Goal: Task Accomplishment & Management: Use online tool/utility

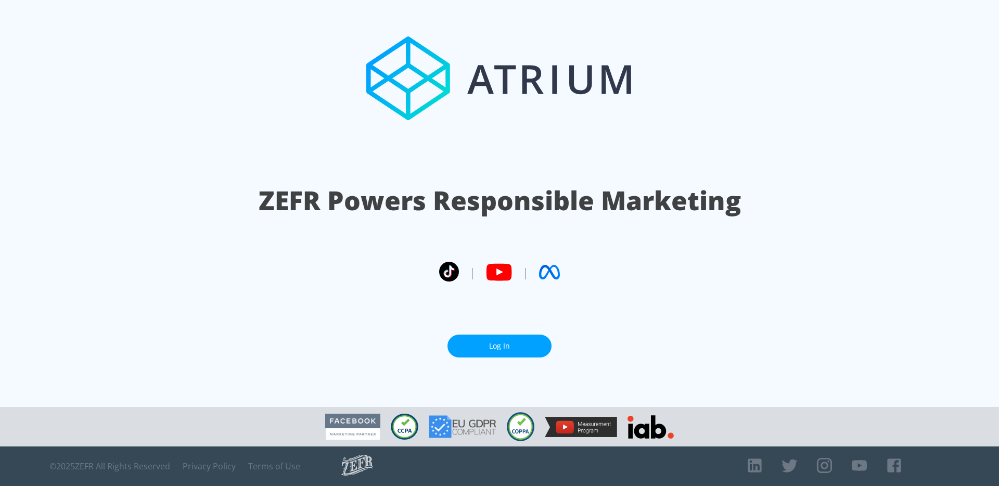
click at [520, 349] on link "Log In" at bounding box center [500, 346] width 104 height 23
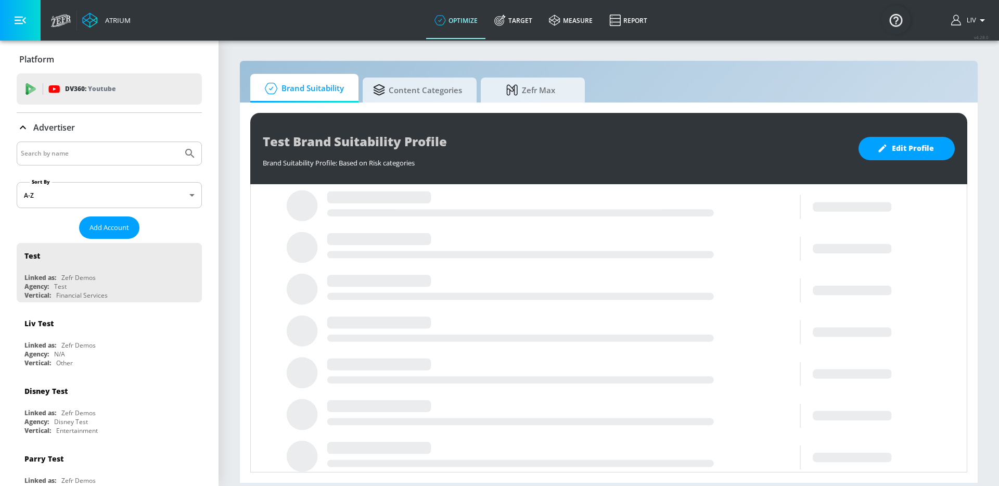
click at [164, 153] on input "Search by name" at bounding box center [100, 154] width 158 height 14
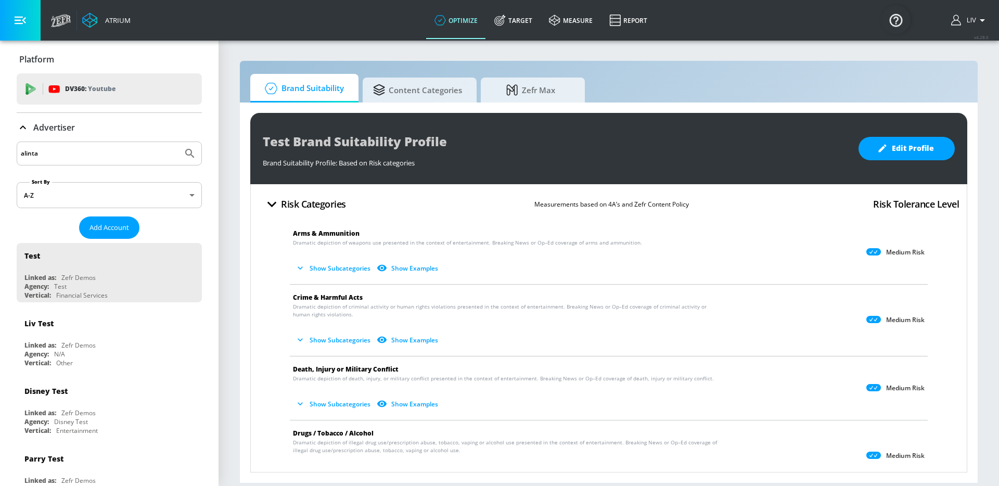
type input "alinta"
click at [179, 142] on button "Submit Search" at bounding box center [190, 153] width 23 height 23
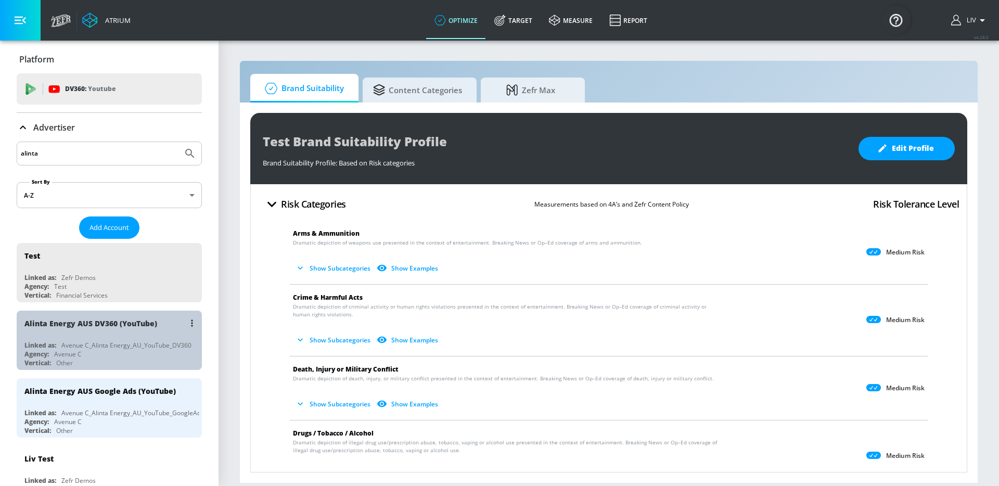
click at [158, 331] on div "Alinta Energy AUS DV360 (YouTube)" at bounding box center [111, 323] width 175 height 25
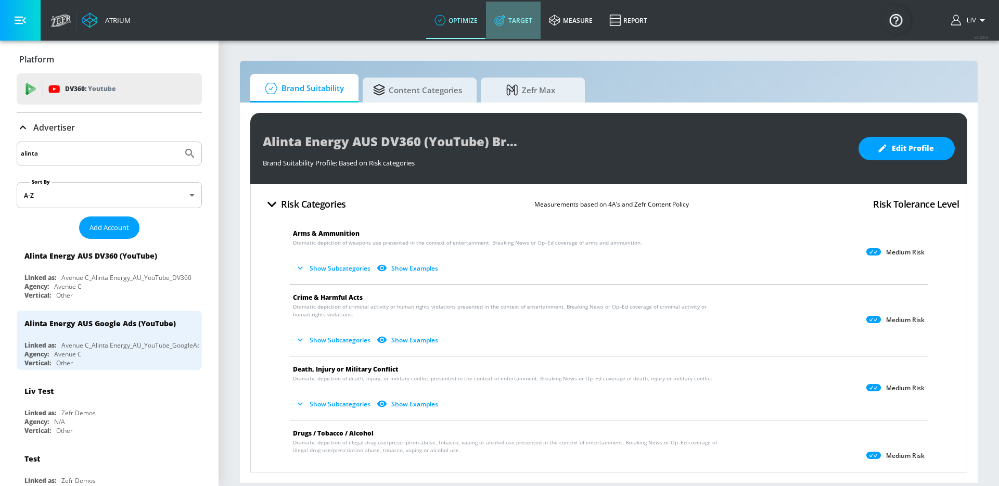
click at [506, 24] on icon at bounding box center [499, 20] width 11 height 11
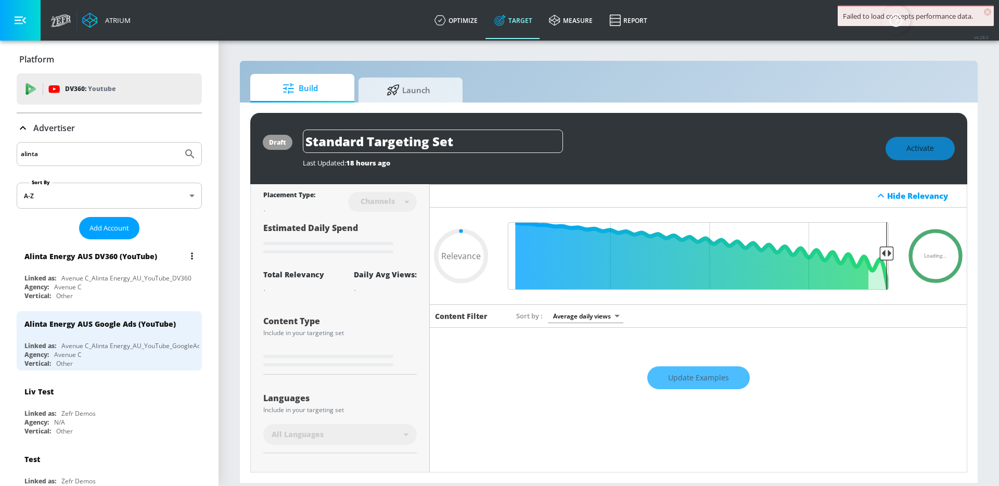
click at [104, 270] on div "Alinta Energy AUS DV360 (YouTube) Linked as: Avenue C_Alinta Energy_AU_YouTube_…" at bounding box center [109, 273] width 185 height 59
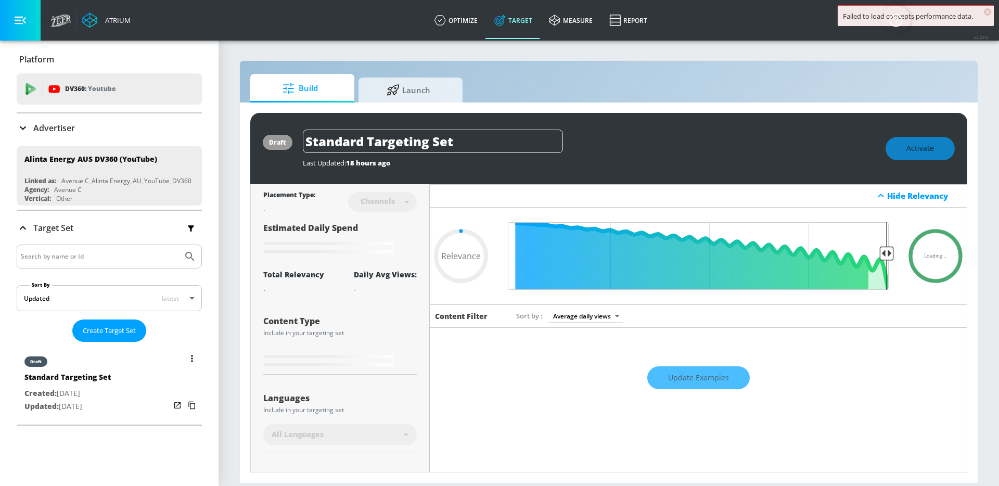
click at [126, 392] on div "draft Standard Targeting Set Created: Oct. 01, 2025 Updated: Oct. 01, 2025" at bounding box center [109, 383] width 185 height 74
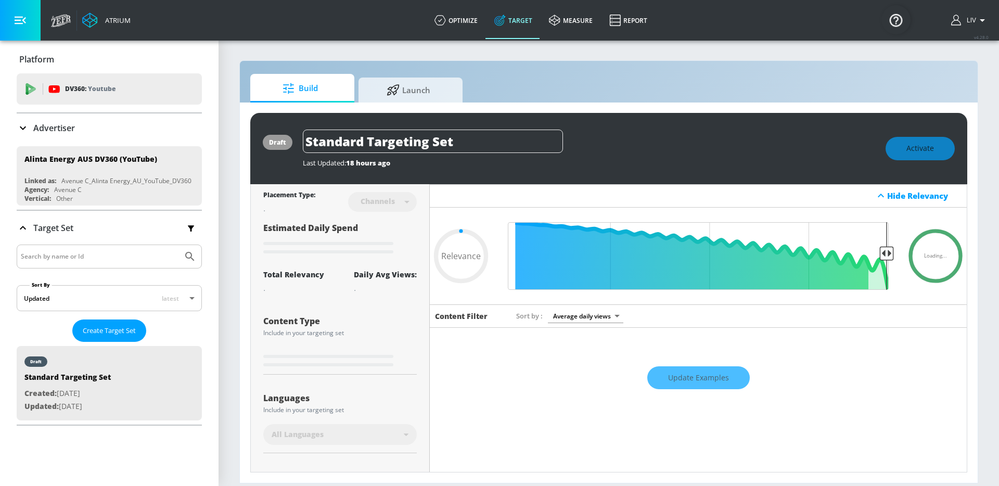
type input "0.6"
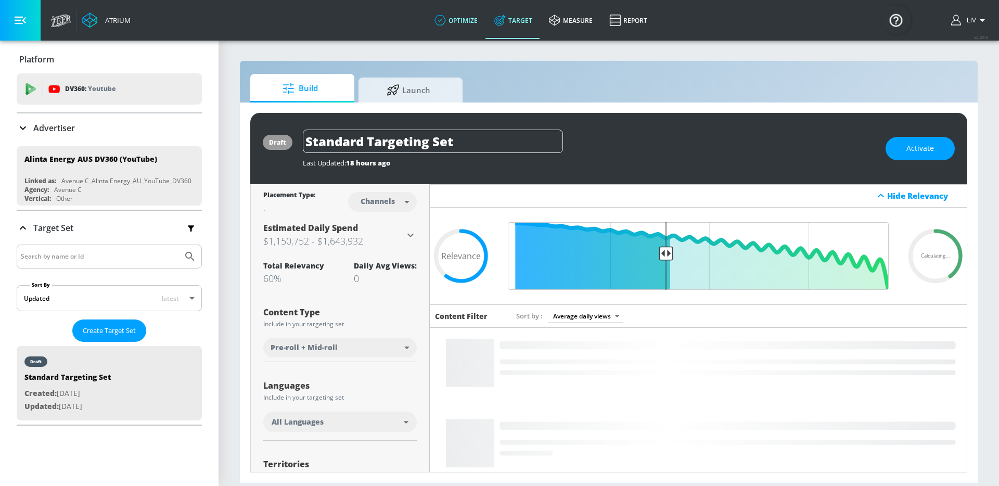
click at [457, 20] on link "optimize" at bounding box center [456, 20] width 60 height 37
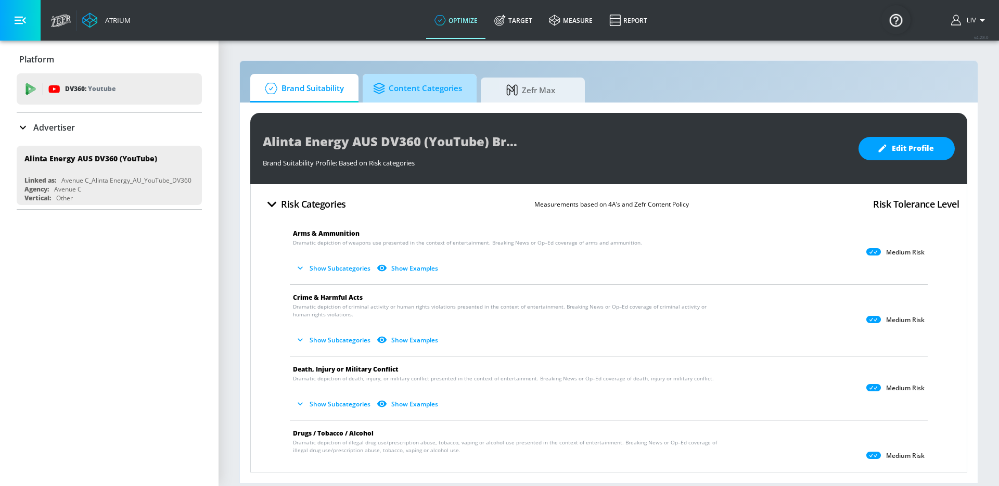
click at [438, 93] on span "Content Categories" at bounding box center [417, 88] width 89 height 25
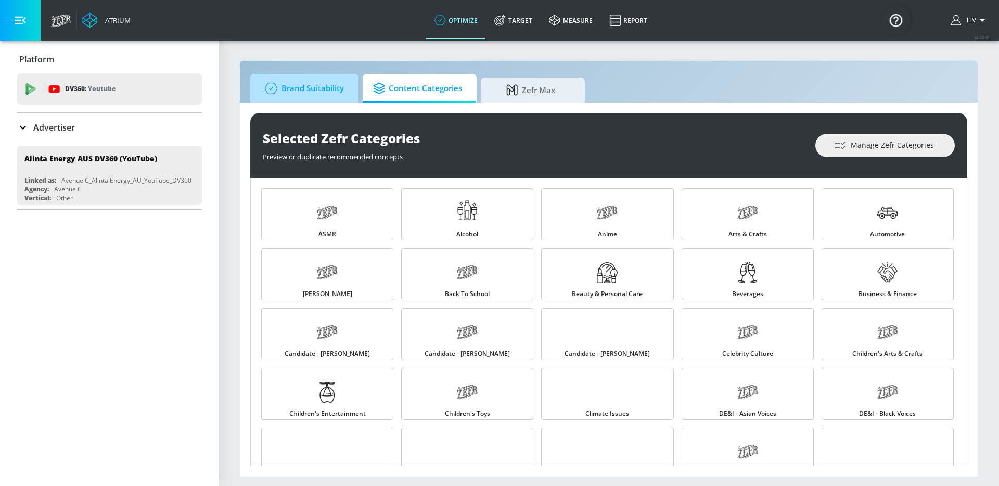
click at [314, 89] on span "Brand Suitability" at bounding box center [302, 88] width 83 height 25
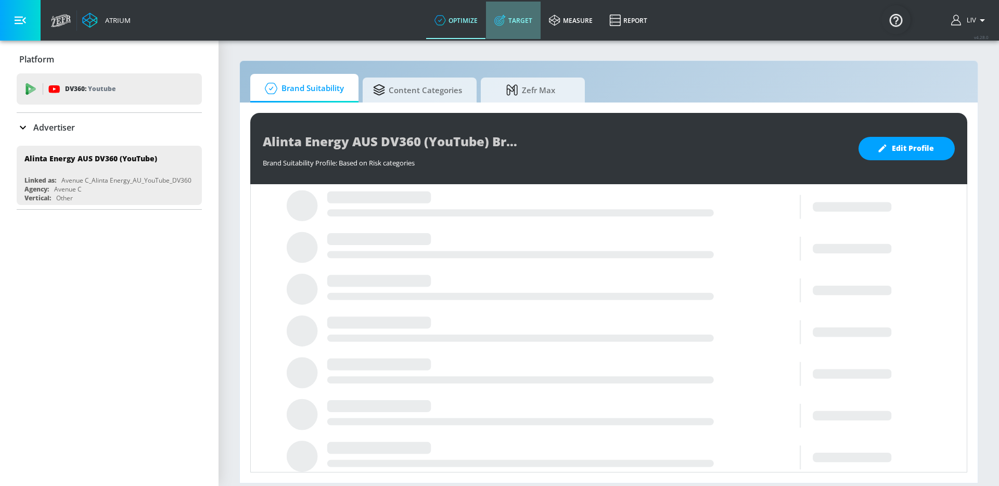
click at [532, 28] on link "Target" at bounding box center [513, 20] width 55 height 37
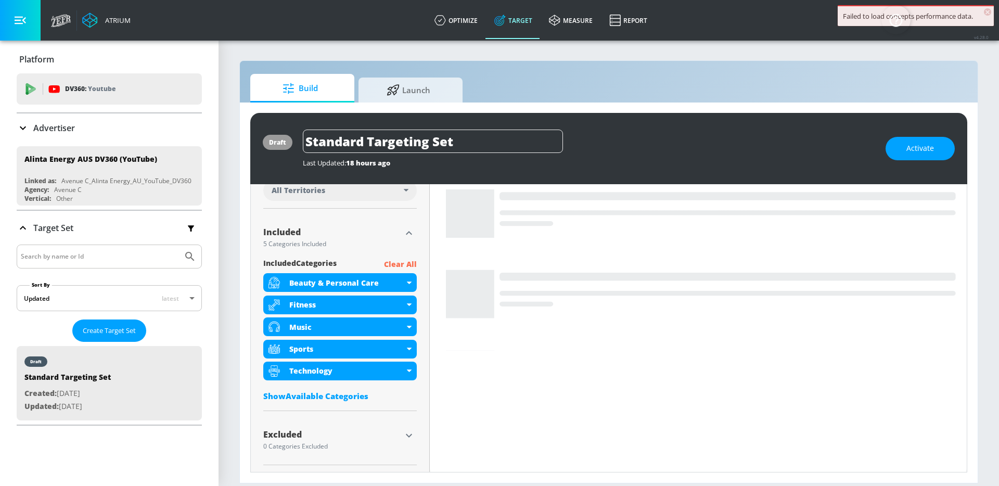
scroll to position [312, 0]
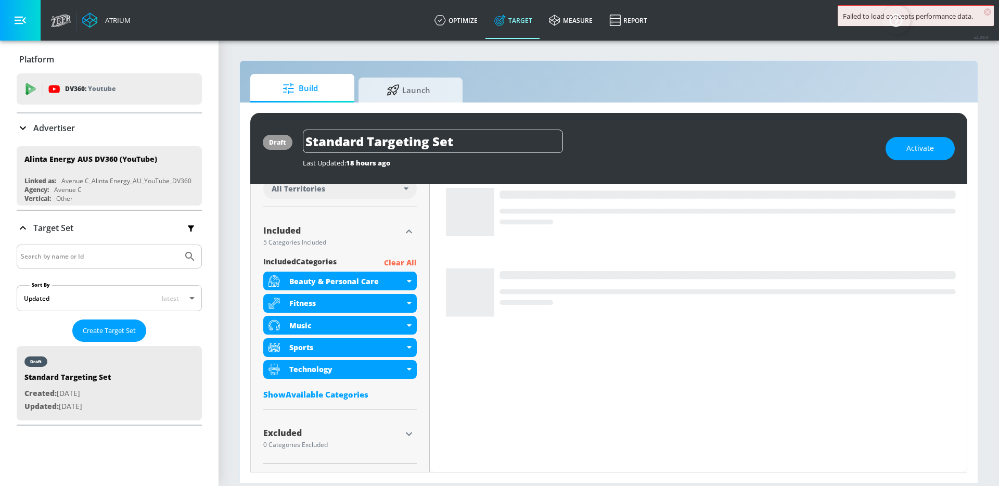
click at [405, 264] on p "Clear All" at bounding box center [400, 263] width 33 height 13
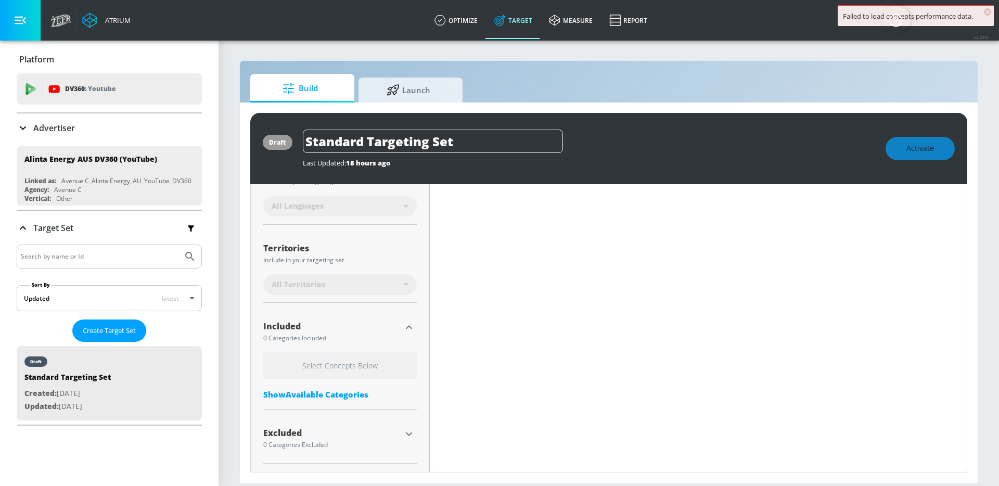
scroll to position [225, 0]
click at [457, 30] on link "optimize" at bounding box center [456, 20] width 60 height 37
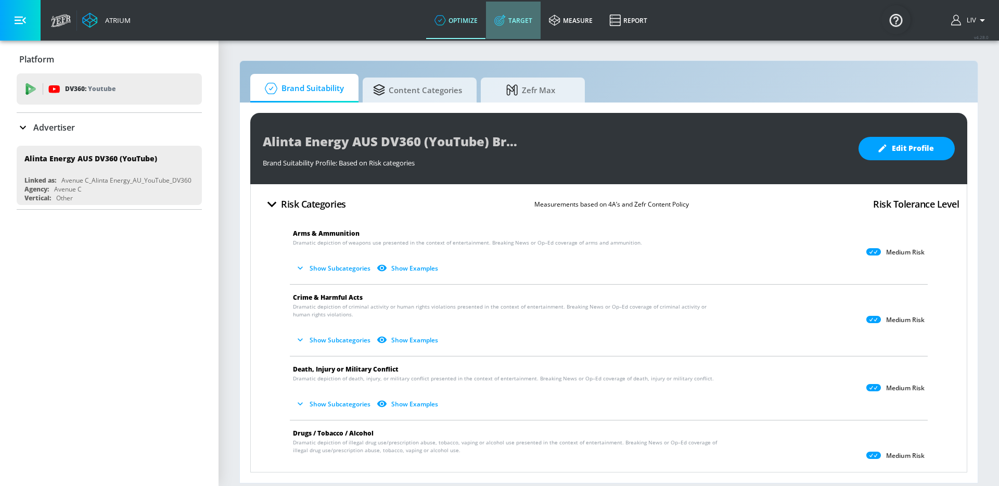
click at [520, 26] on link "Target" at bounding box center [513, 20] width 55 height 37
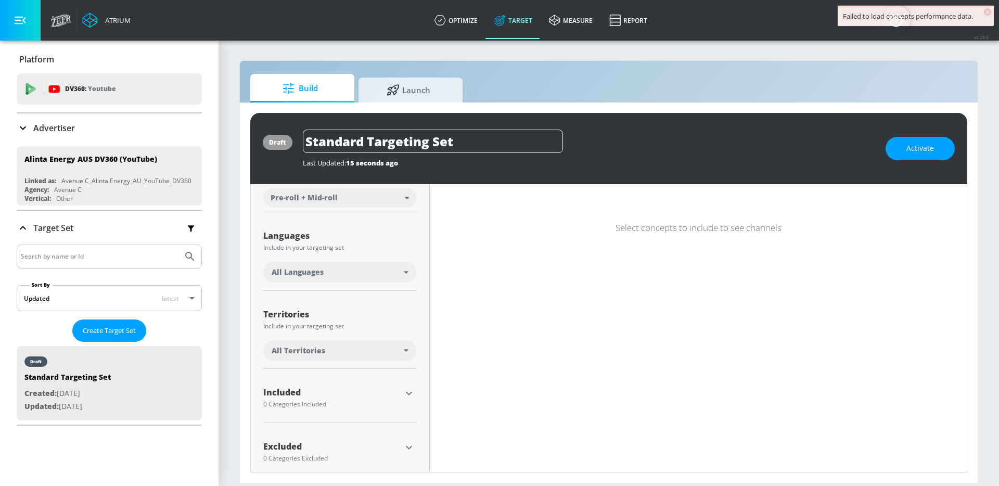
scroll to position [163, 0]
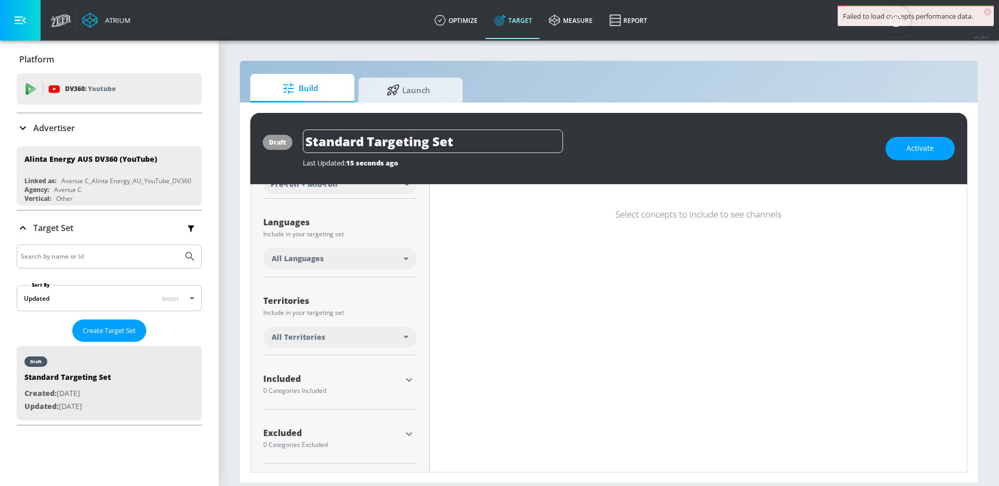
click at [404, 430] on icon "button" at bounding box center [409, 434] width 12 height 12
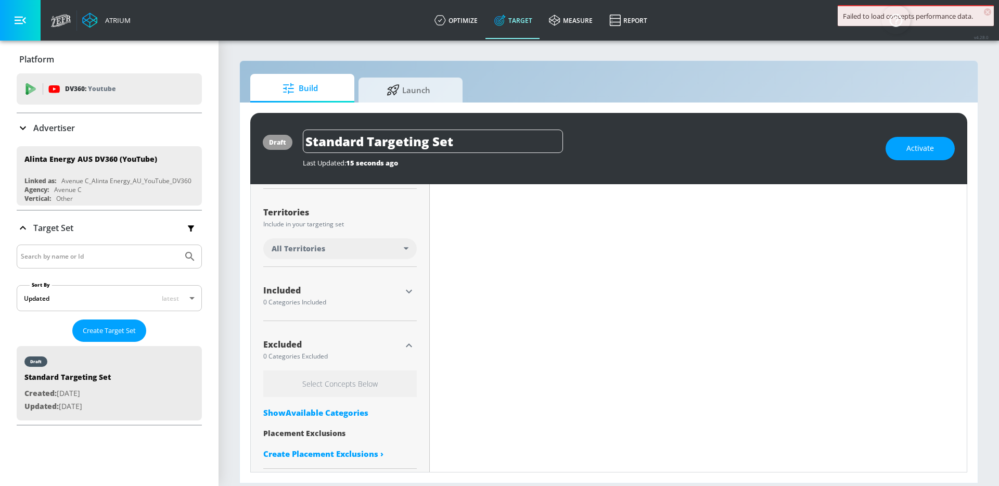
scroll to position [257, 0]
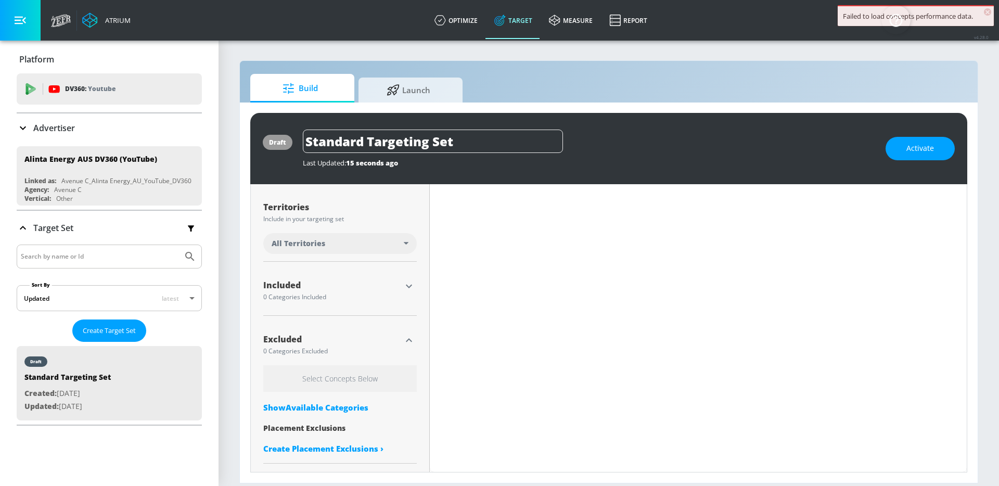
click at [333, 402] on div "Show Available Categories" at bounding box center [340, 407] width 154 height 10
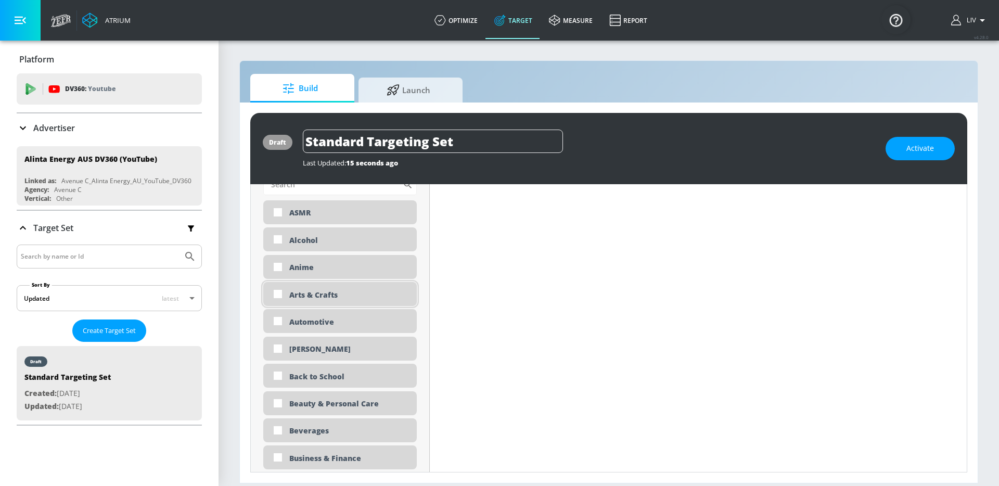
scroll to position [422, 0]
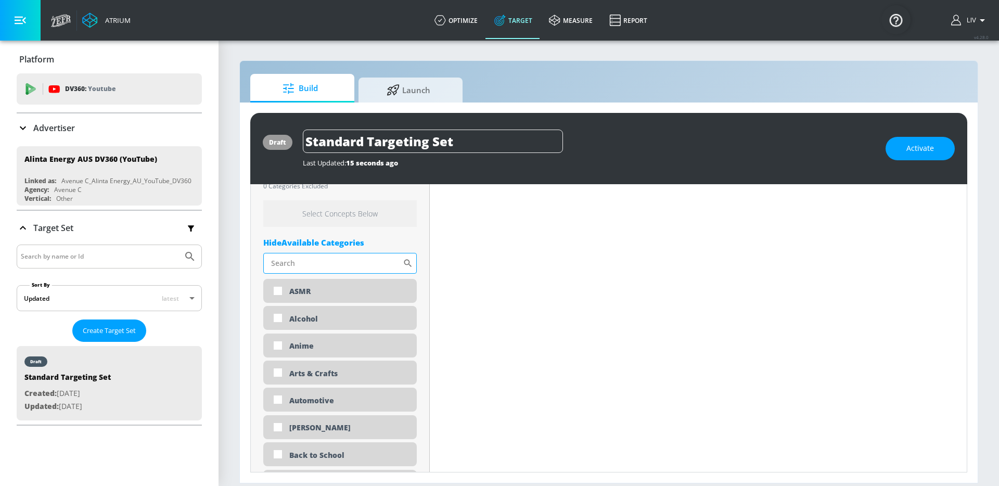
click at [351, 262] on input "Sort By" at bounding box center [332, 263] width 139 height 21
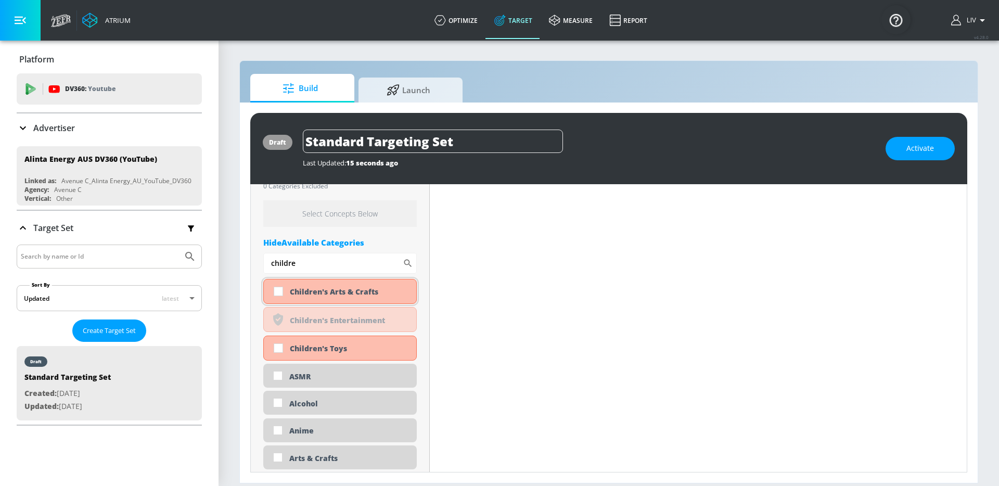
type input "childre"
click at [347, 290] on div "Children's Arts & Crafts" at bounding box center [349, 292] width 119 height 10
checkbox input "true"
click at [327, 351] on div "Children's Toys" at bounding box center [349, 348] width 119 height 10
checkbox input "true"
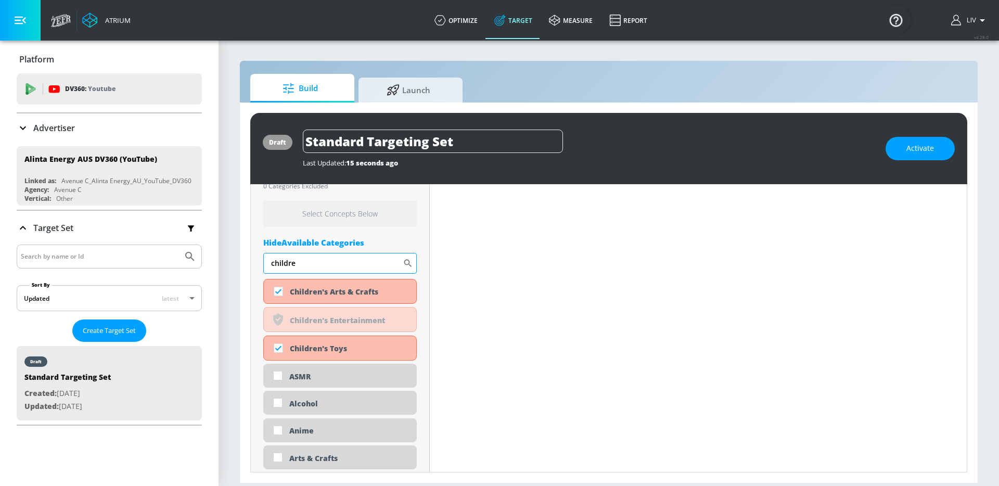
click at [349, 267] on input "childre" at bounding box center [332, 263] width 139 height 21
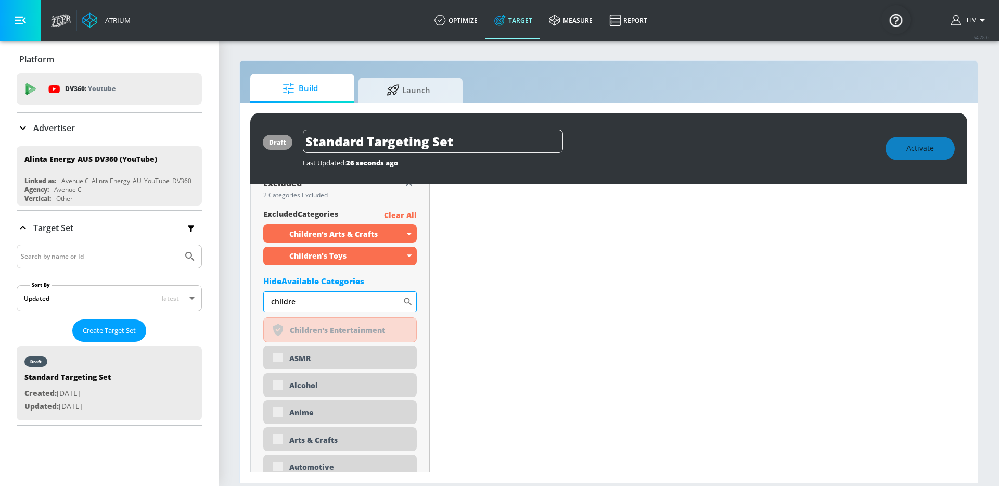
scroll to position [431, 0]
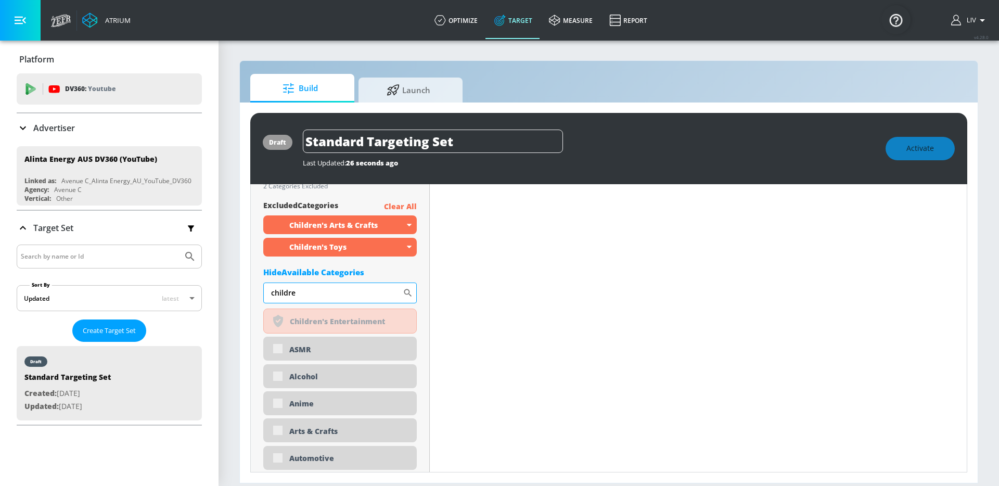
type input "h"
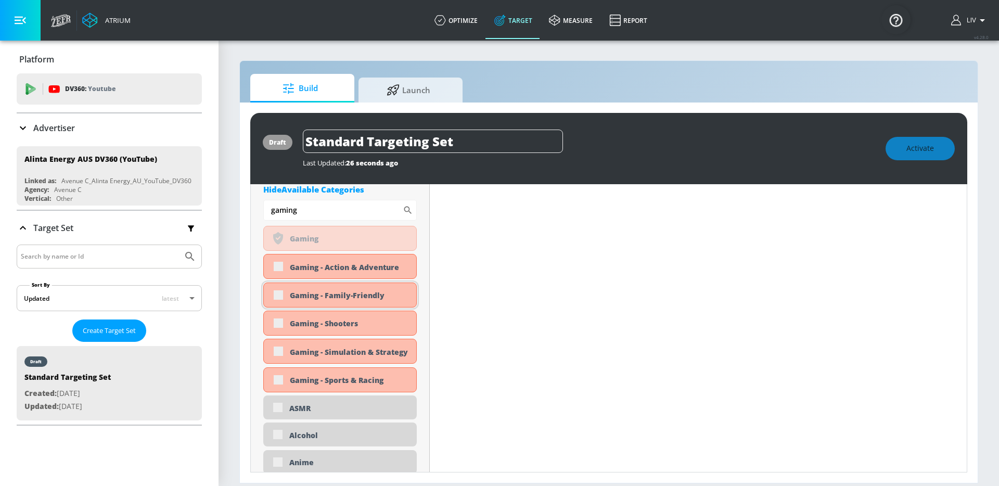
scroll to position [468, 0]
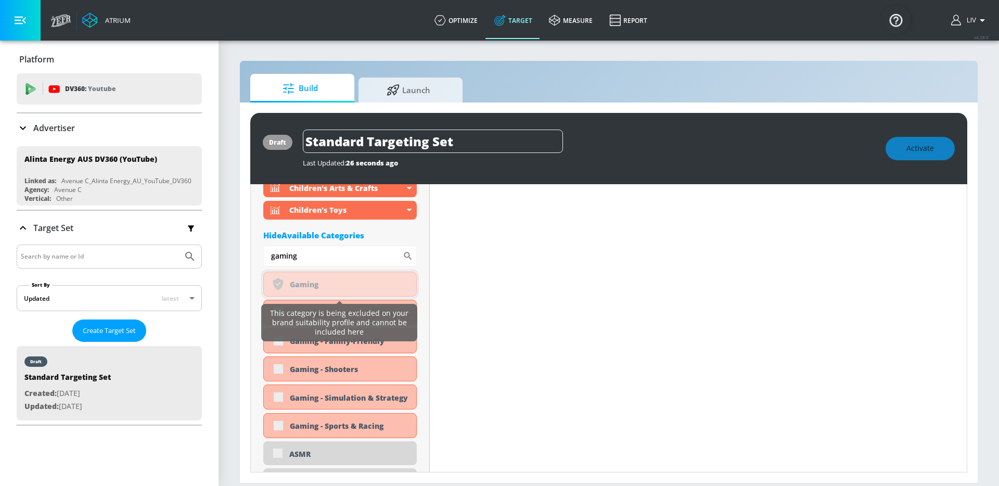
click at [279, 286] on icon at bounding box center [278, 284] width 10 height 12
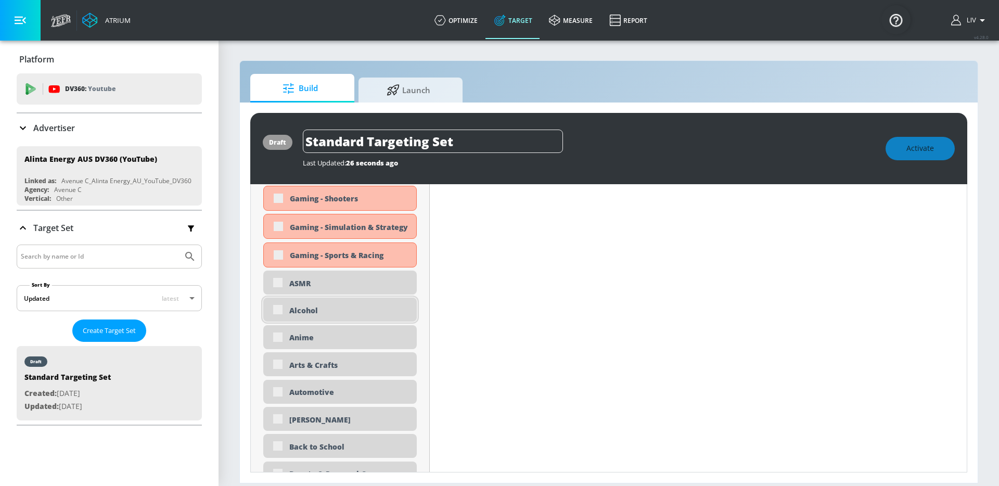
scroll to position [429, 0]
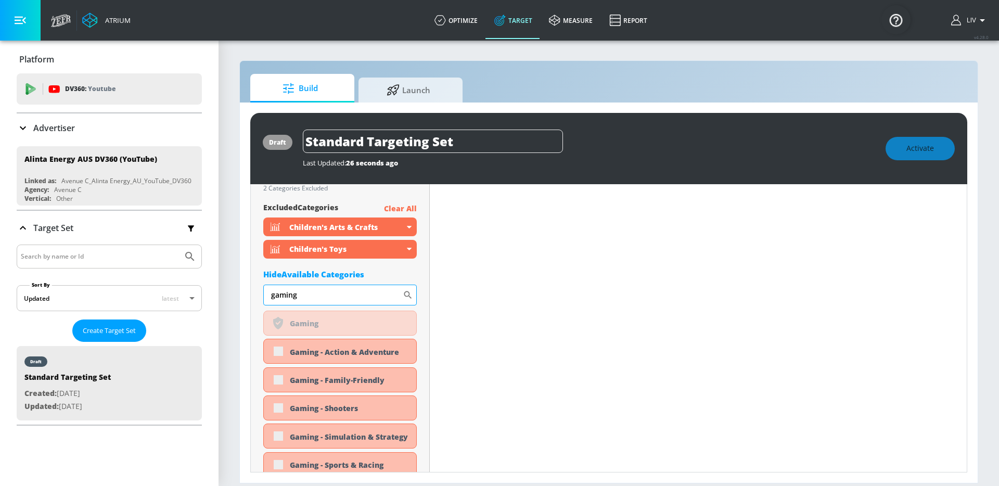
click at [320, 300] on input "gaming" at bounding box center [332, 295] width 139 height 21
type input "religion"
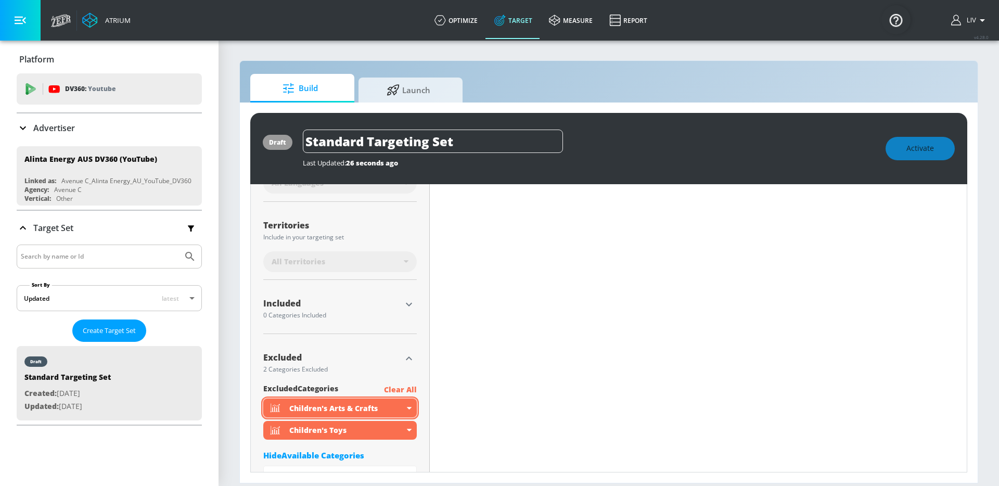
scroll to position [452, 0]
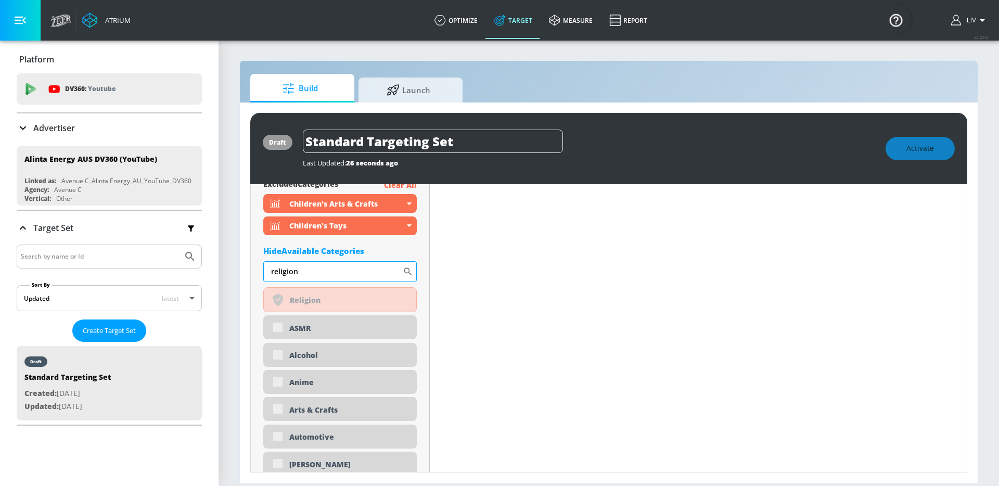
click at [343, 275] on input "religion" at bounding box center [332, 271] width 139 height 21
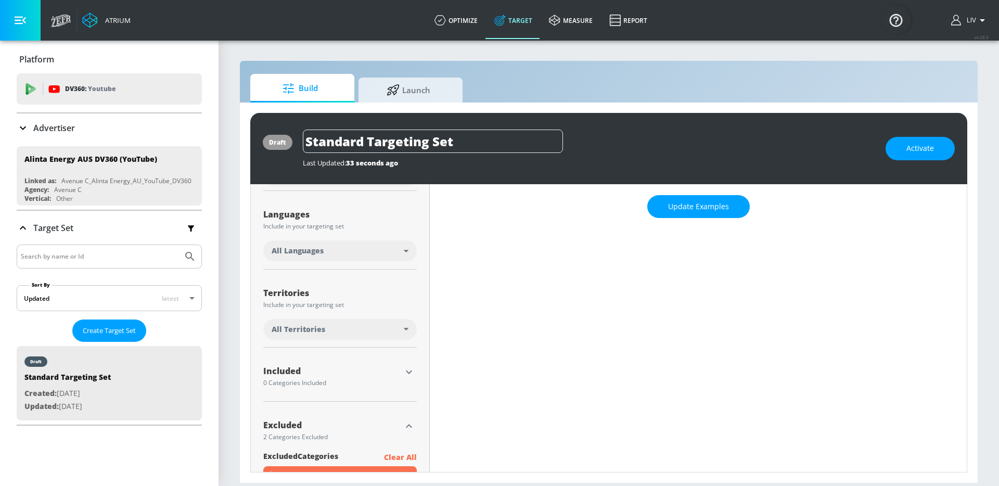
scroll to position [0, 0]
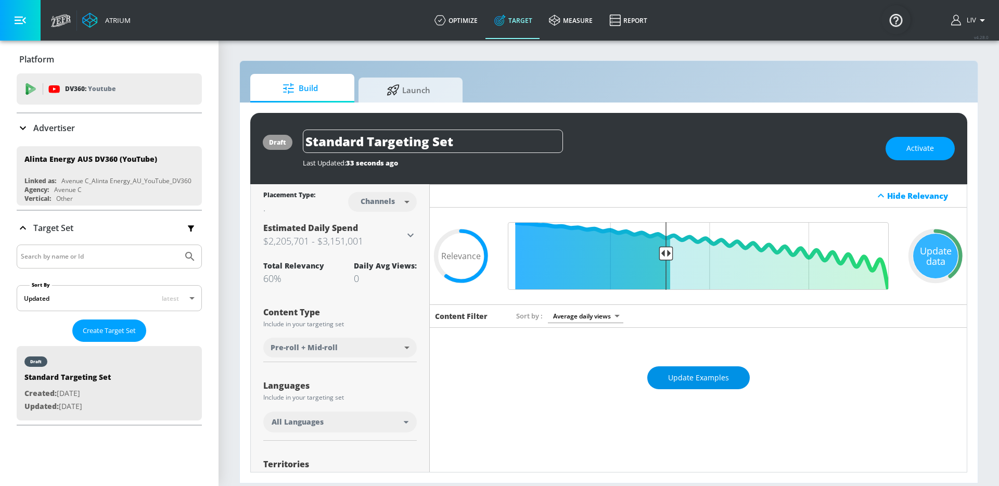
click at [711, 379] on span "Update Examples" at bounding box center [698, 378] width 61 height 13
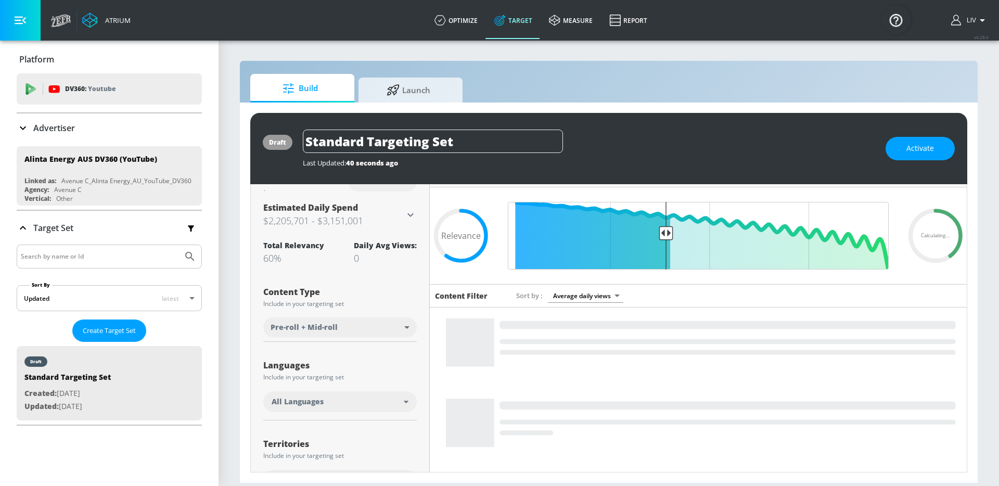
scroll to position [59, 0]
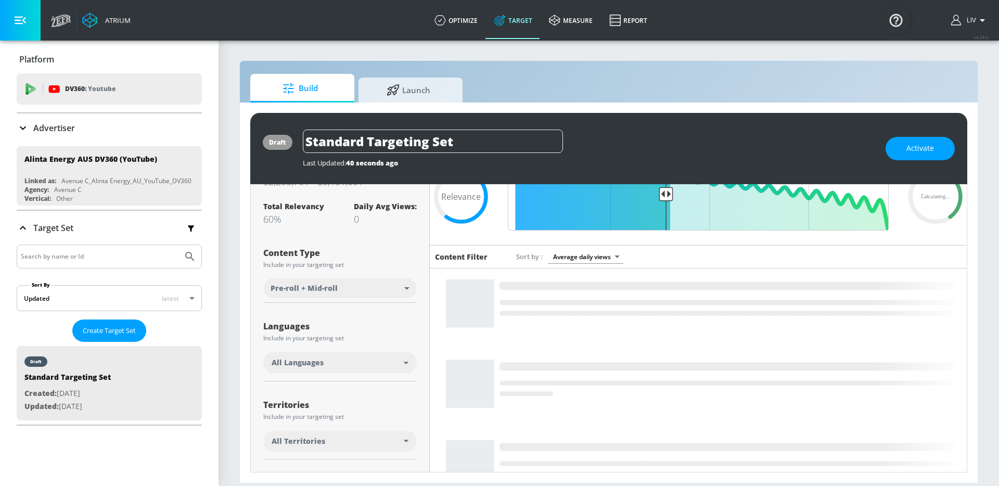
click at [381, 359] on div "All Languages" at bounding box center [338, 363] width 132 height 10
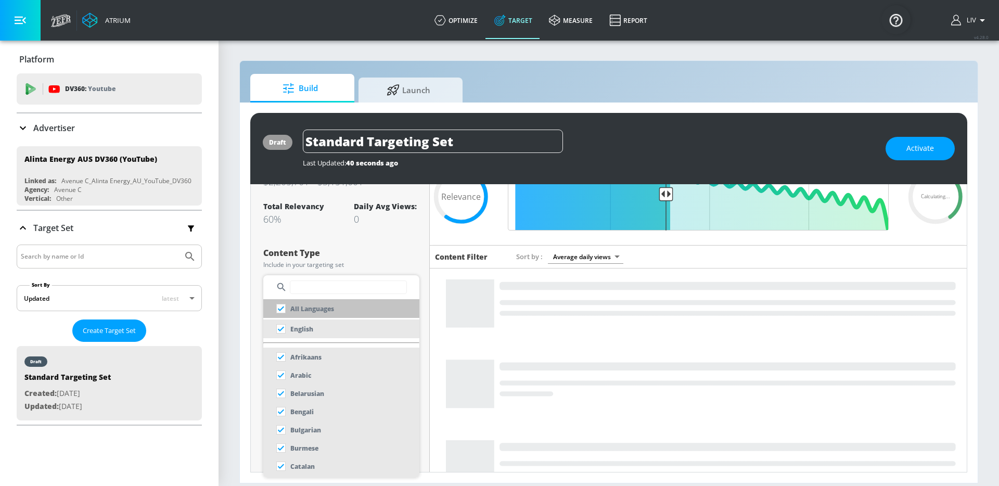
click at [346, 304] on li "All Languages" at bounding box center [341, 308] width 156 height 19
click at [329, 324] on li "English" at bounding box center [341, 329] width 156 height 19
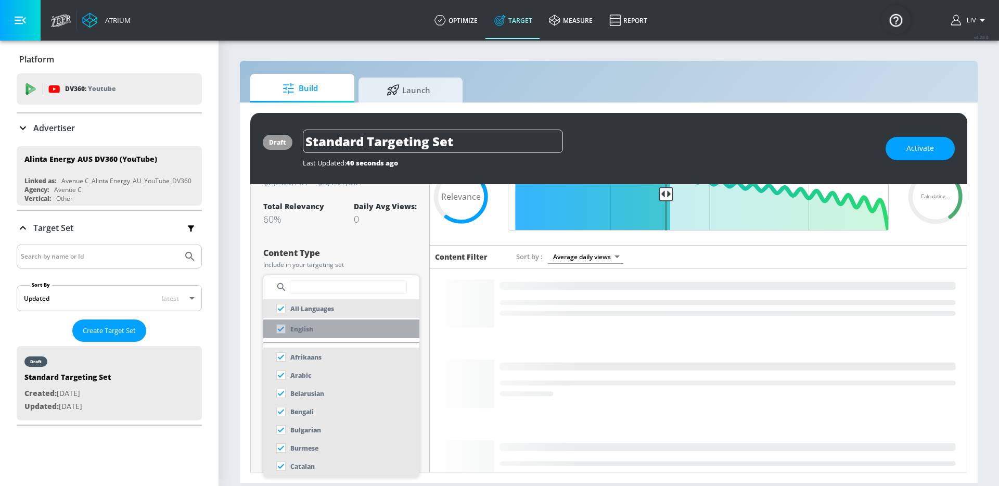
checkbox input "false"
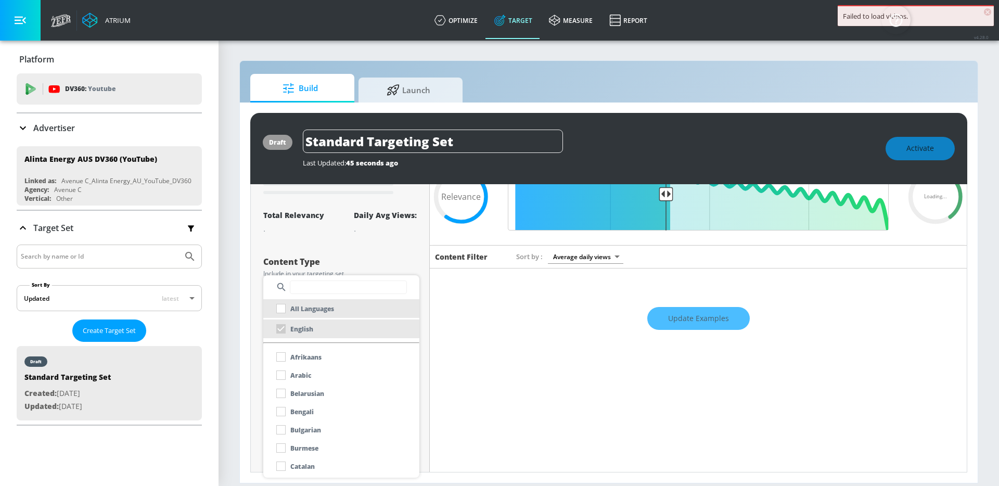
scroll to position [47, 0]
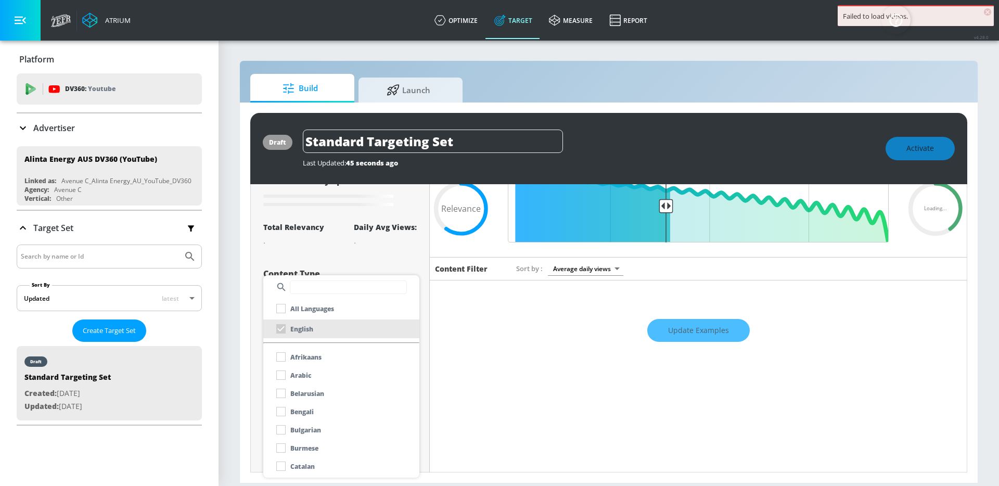
click at [407, 249] on div at bounding box center [499, 243] width 999 height 486
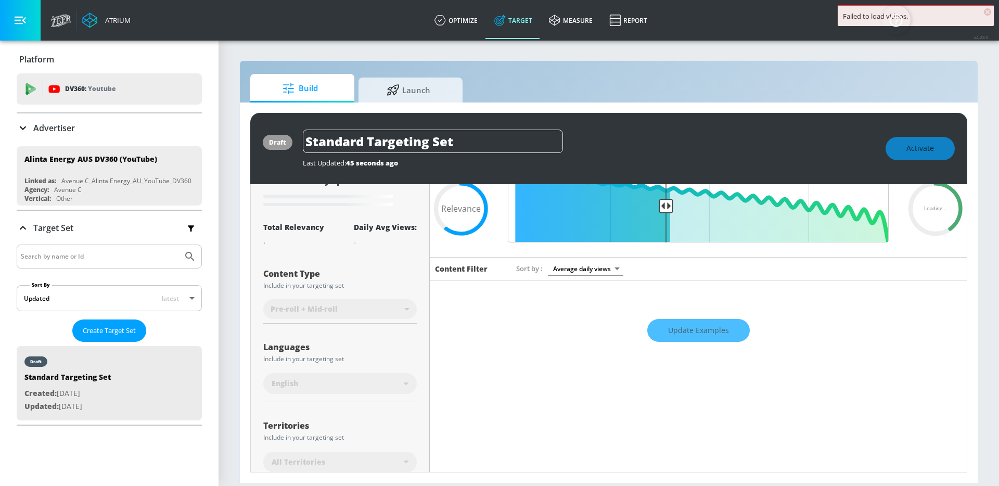
click at [703, 336] on div "Update Examples" at bounding box center [698, 330] width 537 height 36
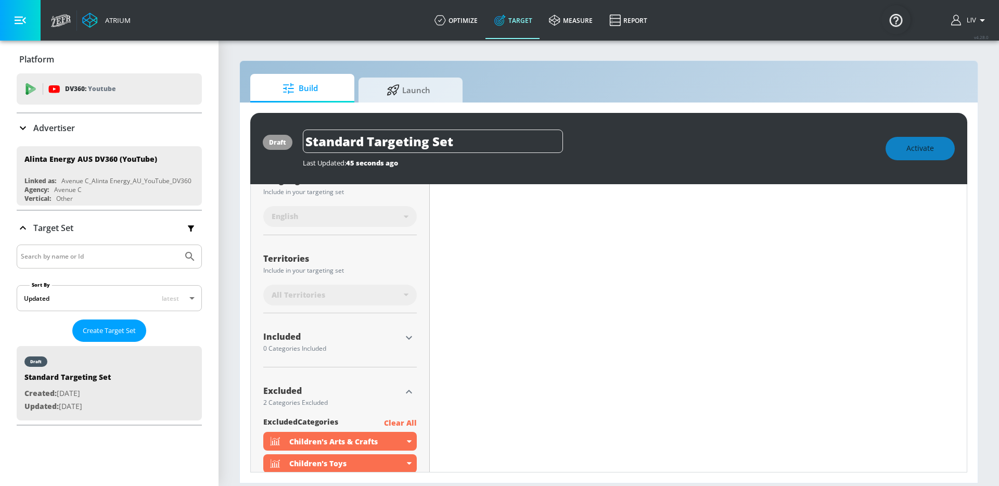
scroll to position [488, 0]
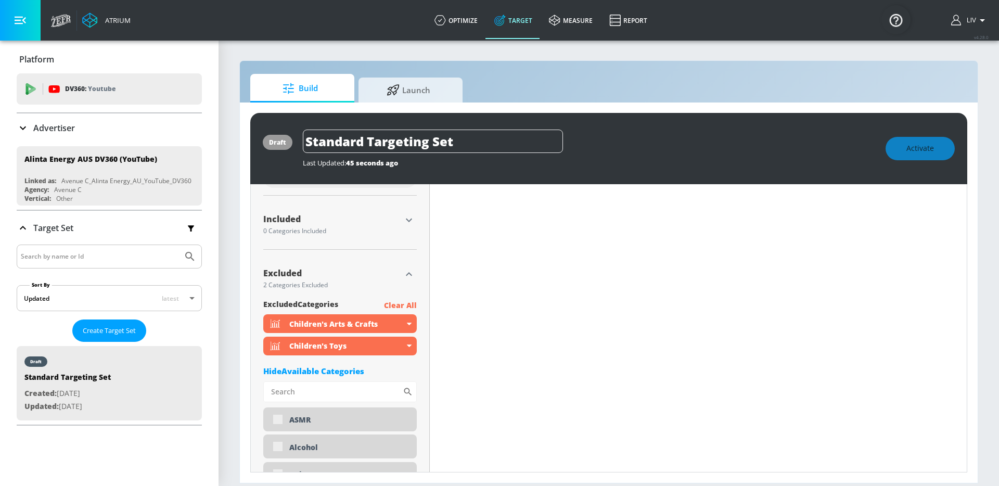
click at [341, 375] on div "Hide Available Categories" at bounding box center [340, 371] width 154 height 10
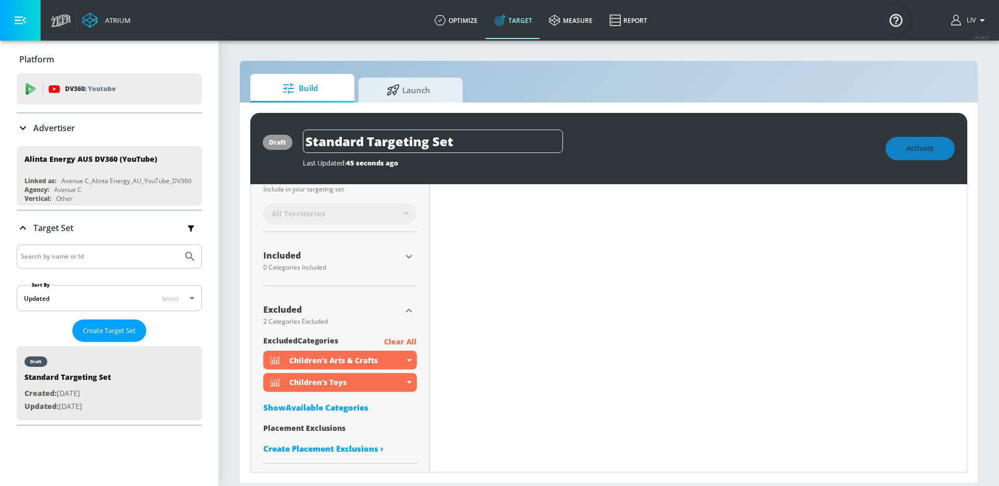
scroll to position [152, 0]
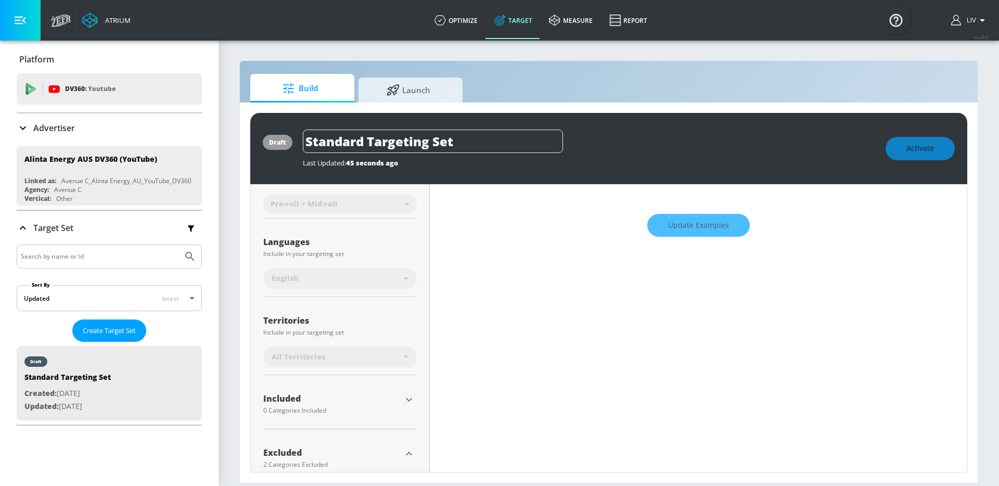
click at [709, 227] on div "Update Examples" at bounding box center [698, 225] width 537 height 36
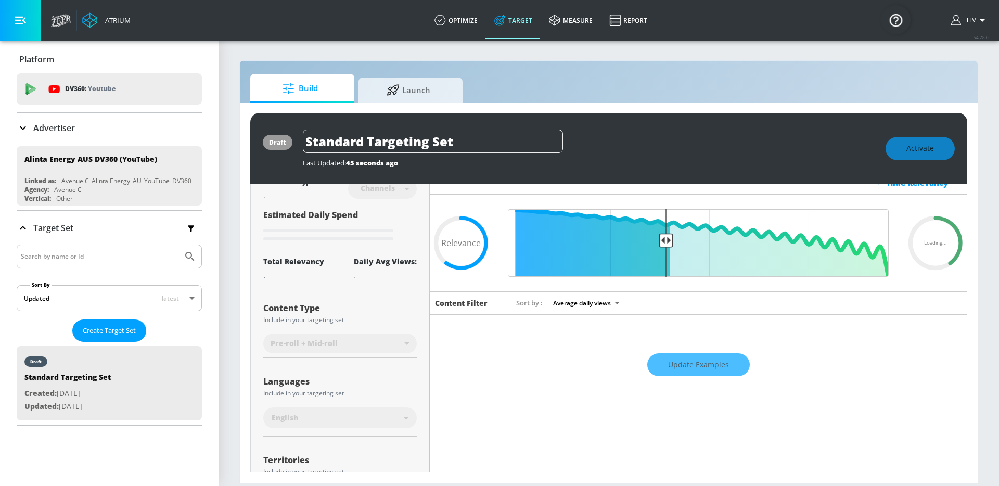
scroll to position [0, 0]
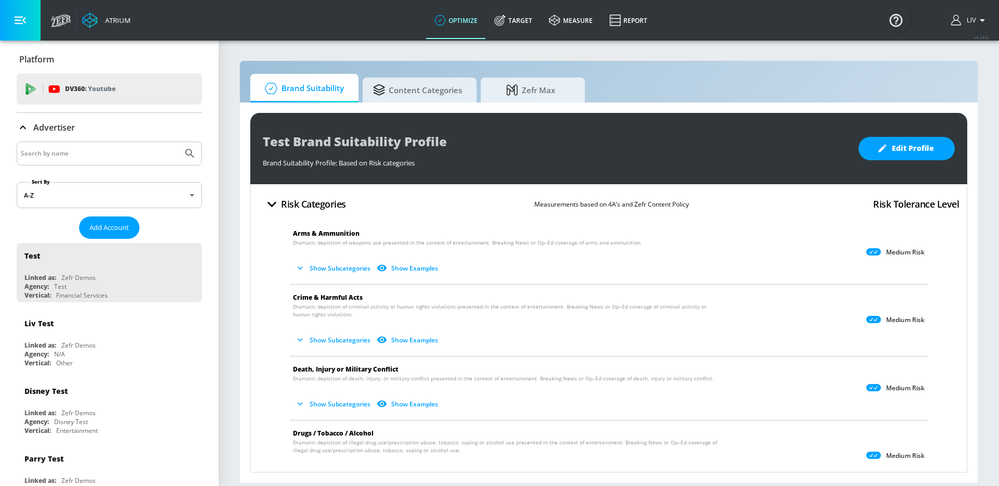
click at [137, 152] on input "Search by name" at bounding box center [100, 154] width 158 height 14
type input "alinta"
click at [179, 142] on button "Submit Search" at bounding box center [190, 153] width 23 height 23
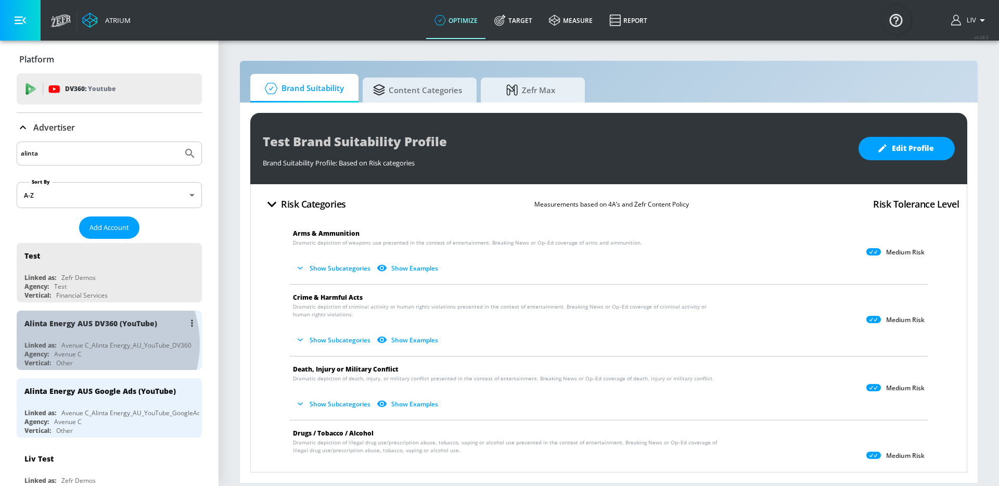
click at [91, 344] on div "Avenue C_Alinta Energy_AU_YouTube_DV360" at bounding box center [126, 345] width 130 height 9
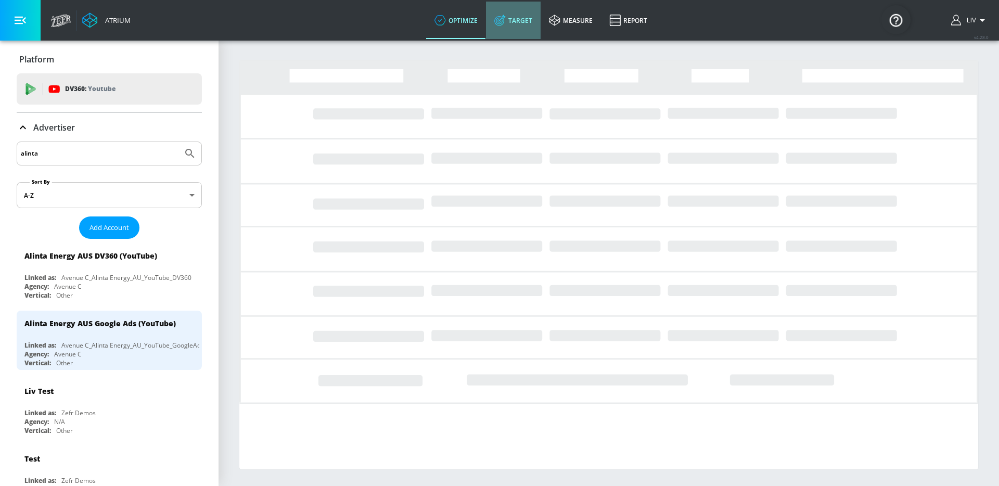
click at [500, 19] on icon at bounding box center [499, 20] width 11 height 11
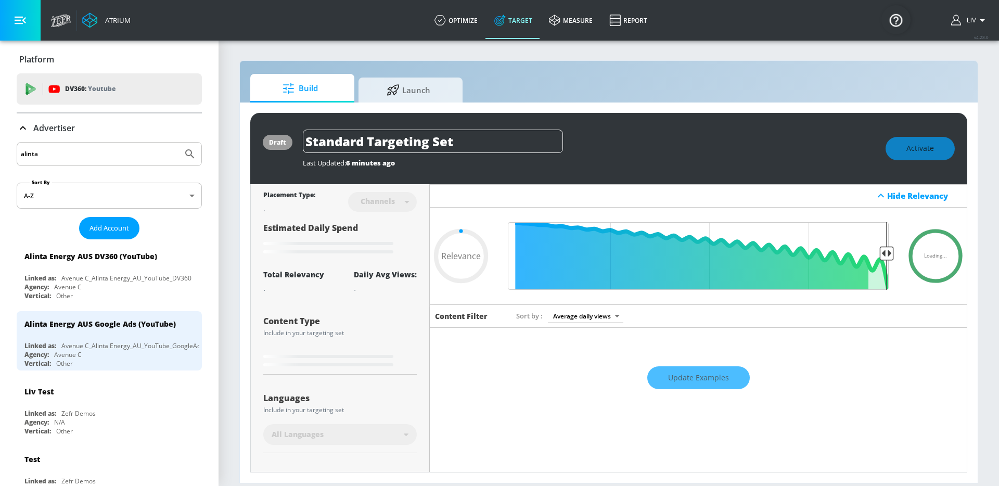
type input "0.6"
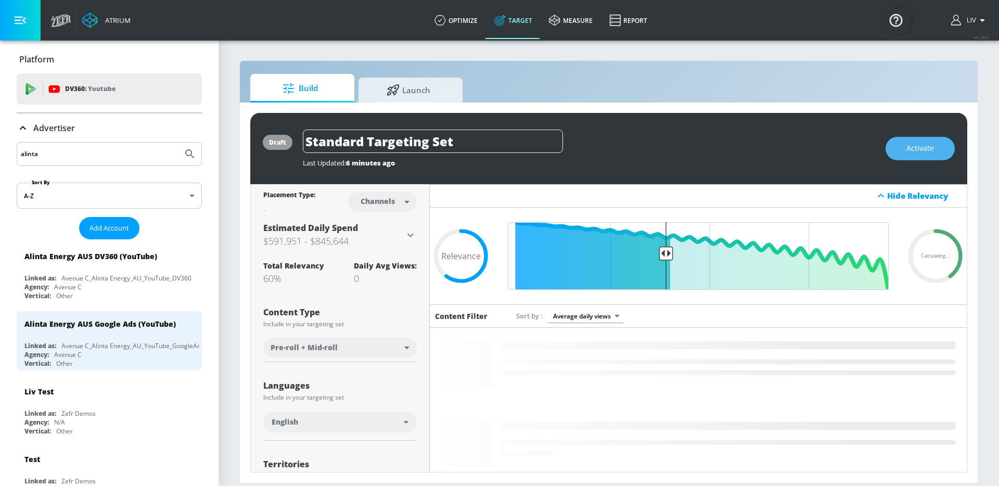
click at [888, 146] on button "Activate" at bounding box center [920, 148] width 69 height 23
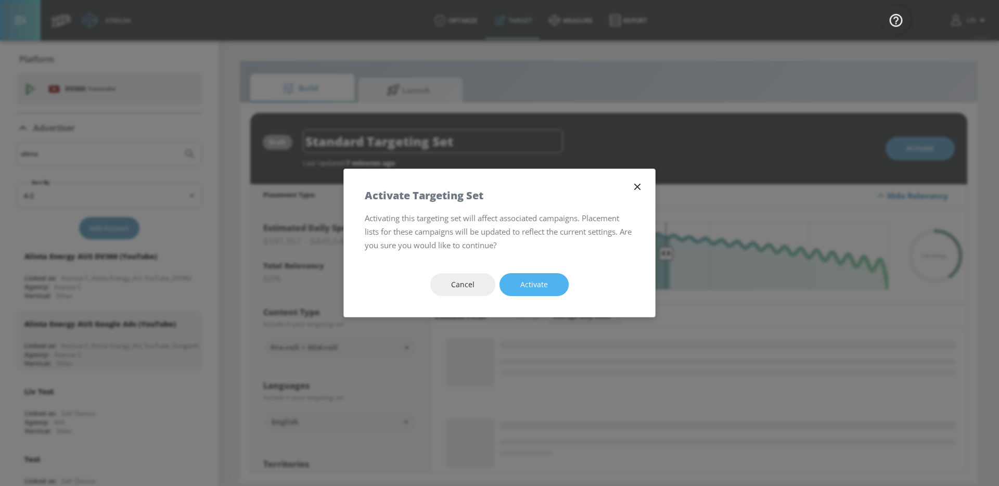
click at [554, 282] on button "Activate" at bounding box center [534, 284] width 69 height 23
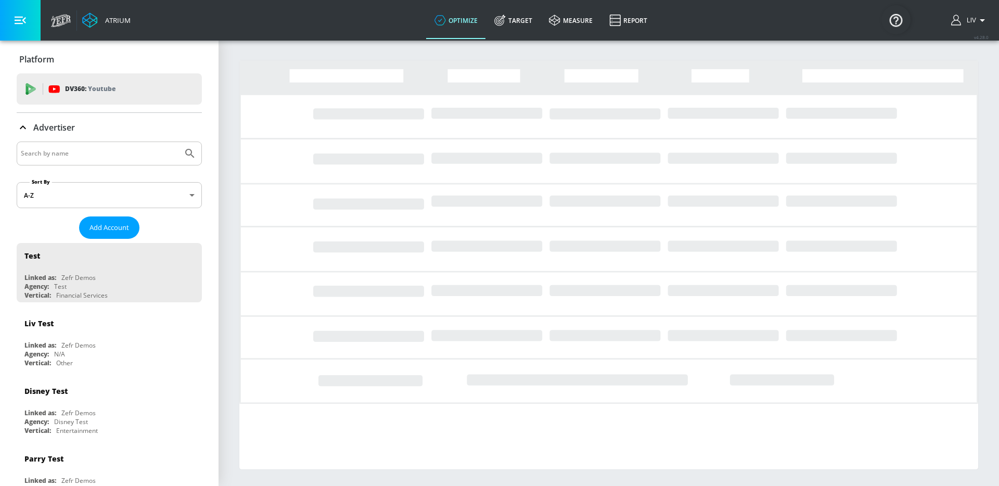
click at [114, 153] on input "Search by name" at bounding box center [100, 154] width 158 height 14
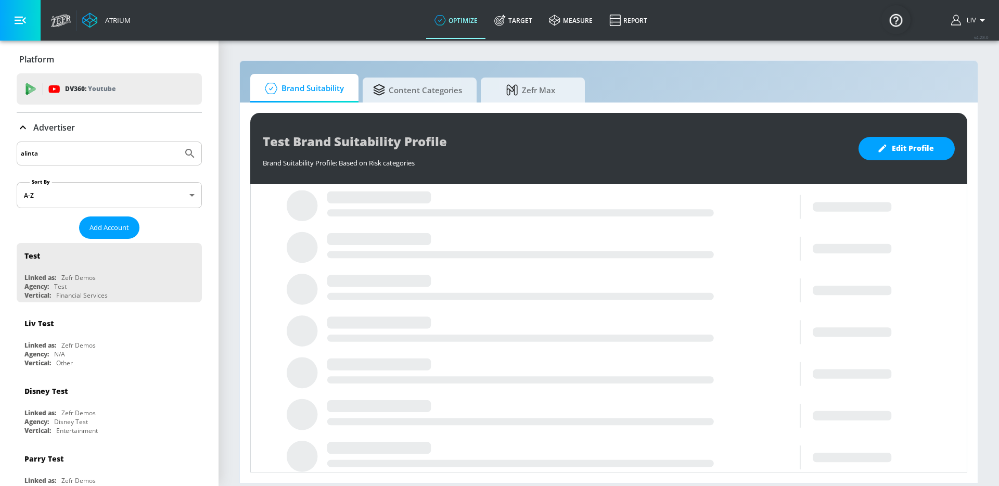
type input "alinta"
click at [179, 142] on button "Submit Search" at bounding box center [190, 153] width 23 height 23
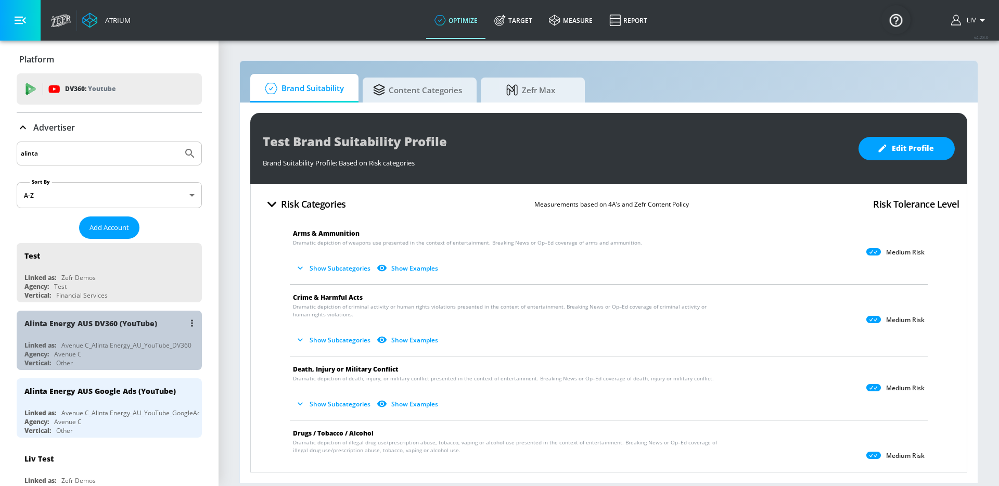
click at [127, 322] on div "Alinta Energy AUS DV360 (YouTube)" at bounding box center [90, 323] width 133 height 10
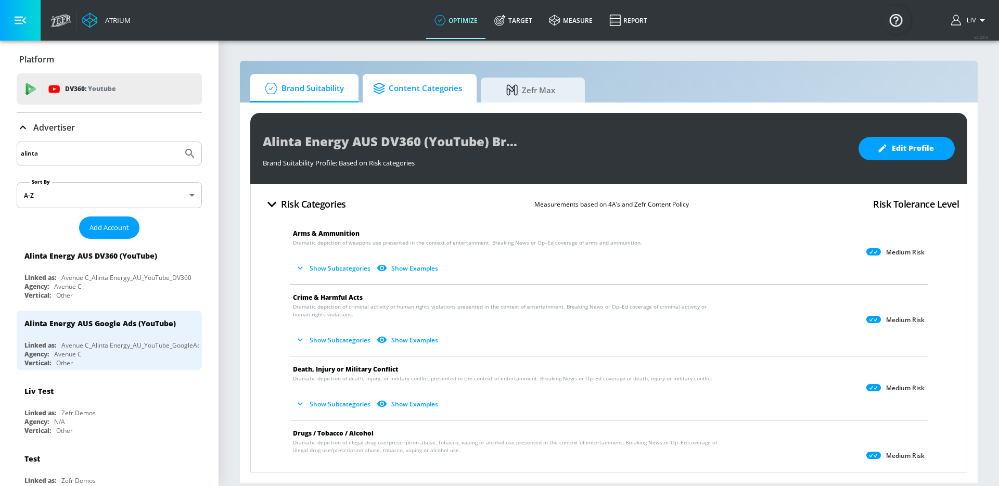
click at [420, 96] on span "Content Categories" at bounding box center [417, 88] width 89 height 25
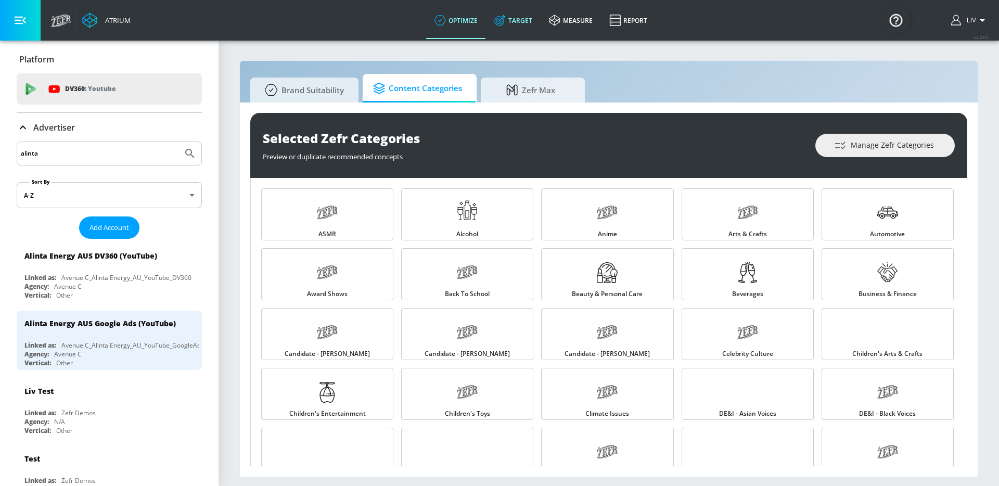
click at [500, 27] on link "Target" at bounding box center [513, 20] width 55 height 37
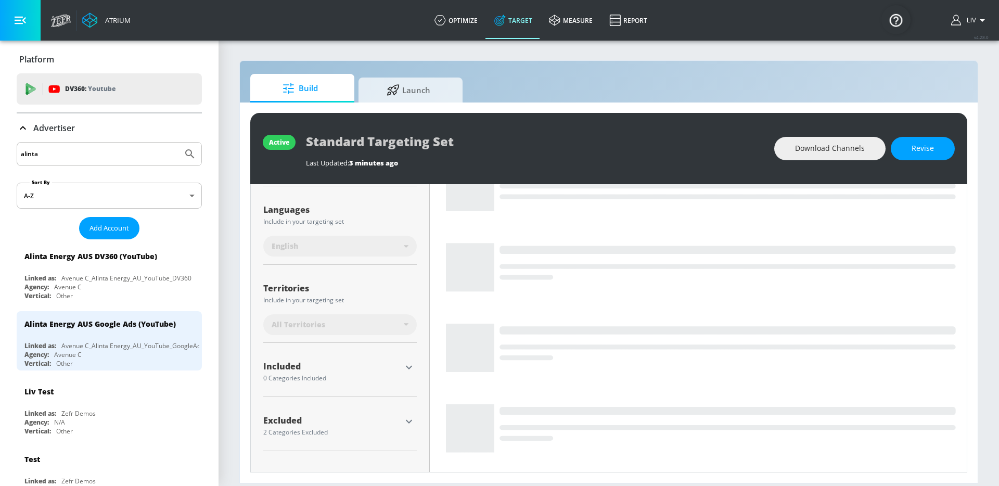
scroll to position [167, 0]
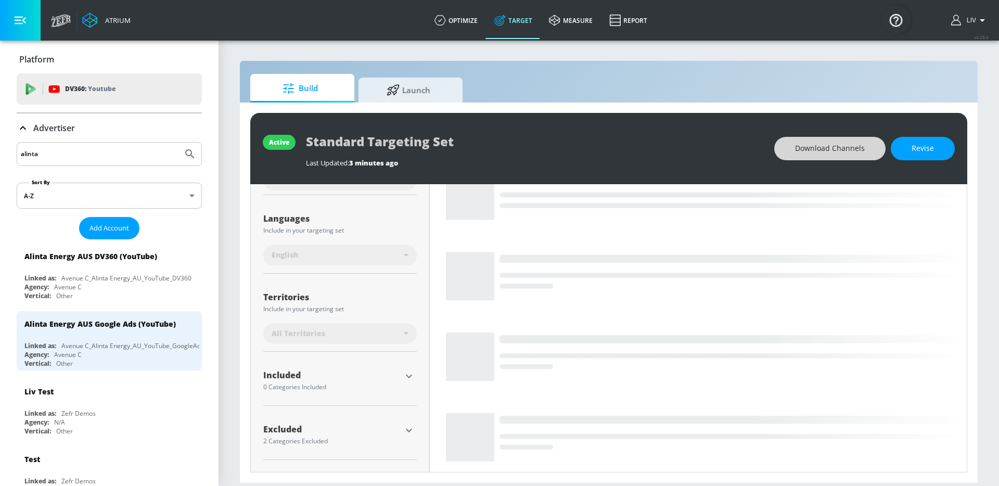
click at [856, 154] on span "Download Channels" at bounding box center [830, 148] width 70 height 13
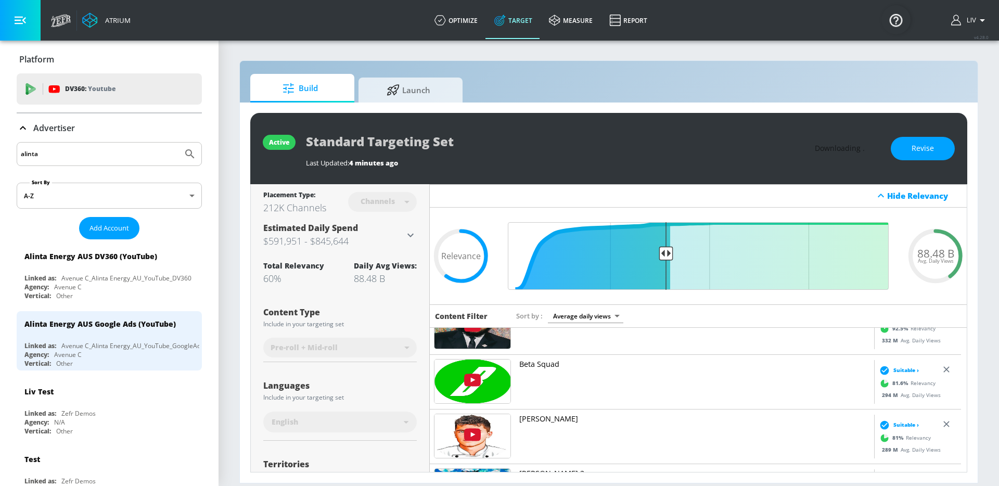
scroll to position [365, 0]
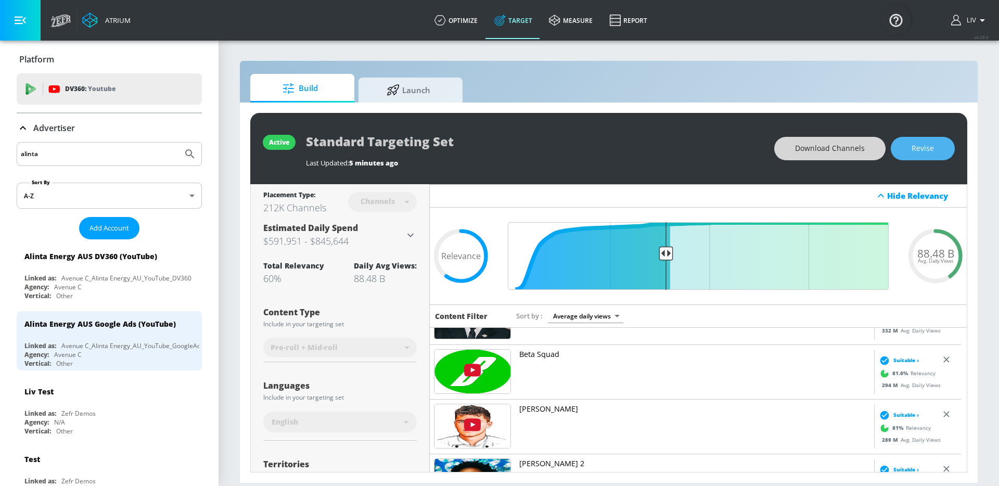
click at [922, 154] on span "Revise" at bounding box center [923, 148] width 22 height 13
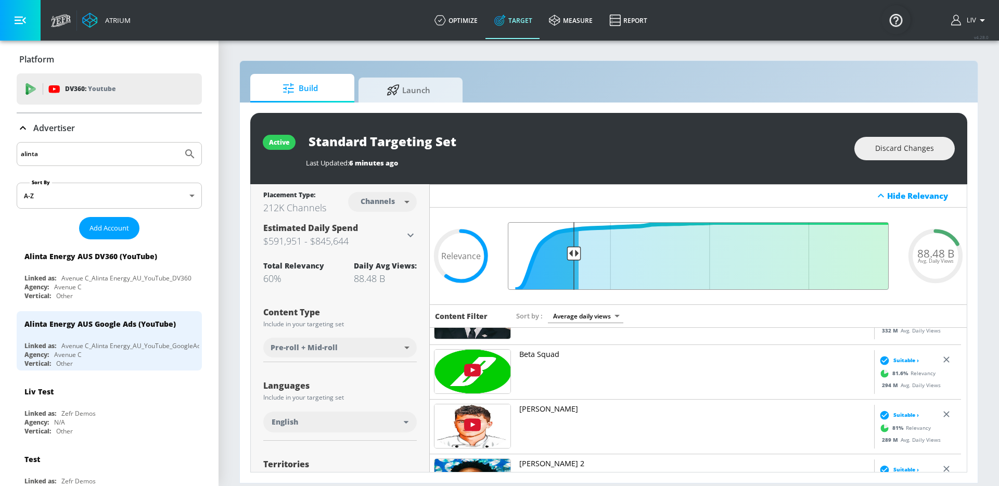
drag, startPoint x: 661, startPoint y: 252, endPoint x: 571, endPoint y: 265, distance: 91.0
type input "0.83"
click at [571, 265] on input "Final Threshold" at bounding box center [698, 256] width 391 height 68
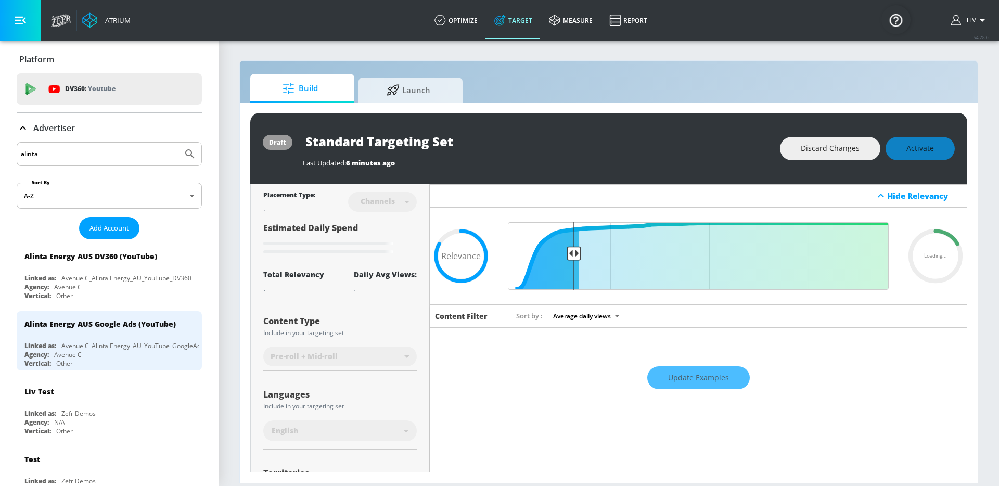
click at [718, 69] on div "Build Launch draft Standard Targeting Set Last Updated: 6 minutes ago Discard C…" at bounding box center [608, 271] width 739 height 423
click at [653, 161] on div "Last Updated: 6 minutes ago" at bounding box center [536, 162] width 467 height 9
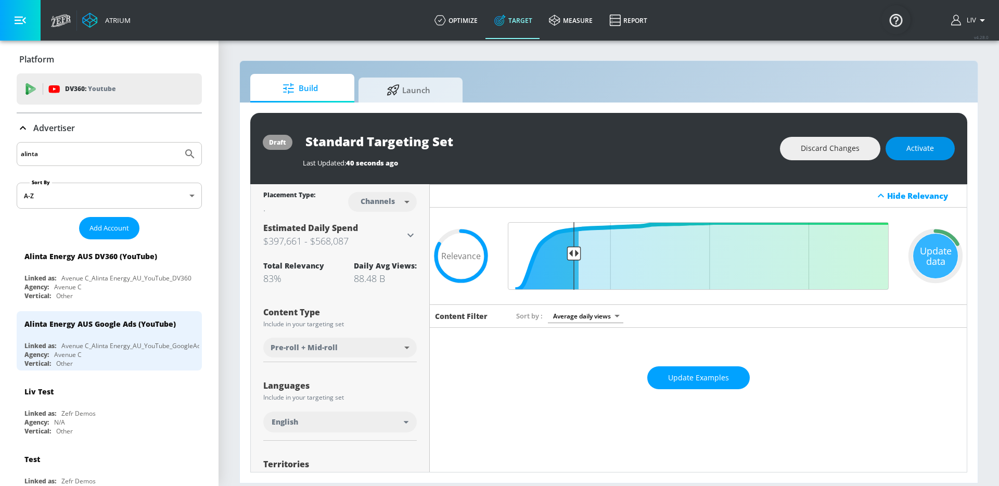
click at [920, 149] on span "Activate" at bounding box center [921, 148] width 28 height 13
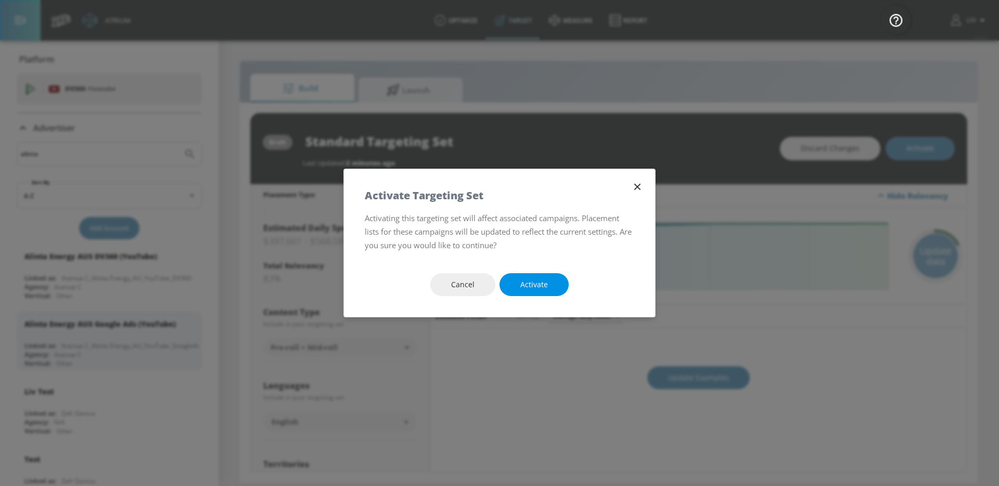
click at [530, 281] on span "Activate" at bounding box center [534, 284] width 28 height 13
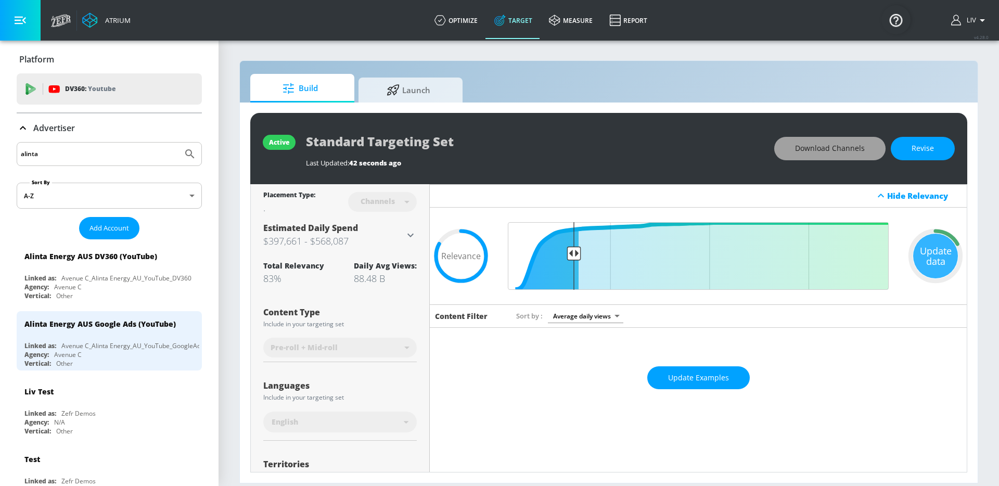
click at [850, 144] on span "Download Channels" at bounding box center [830, 148] width 70 height 13
